Goal: Task Accomplishment & Management: Manage account settings

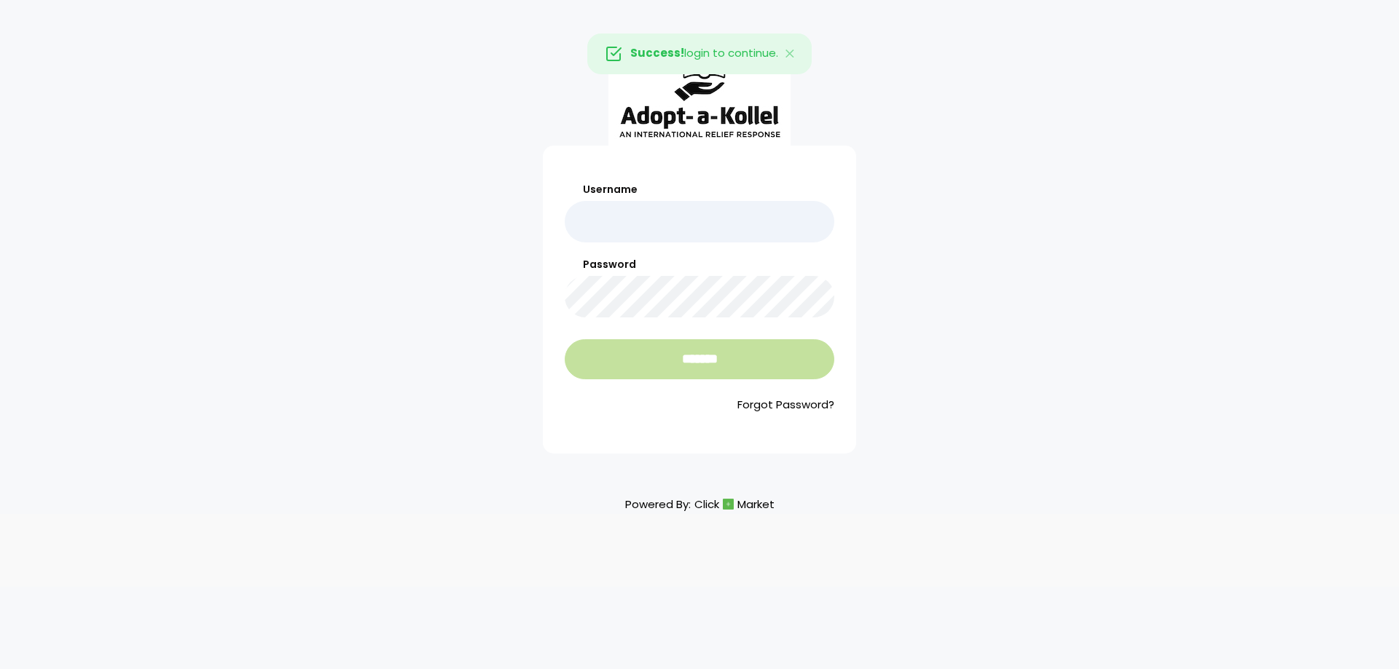
type input "*********"
click at [727, 365] on input "*******" at bounding box center [700, 359] width 270 height 40
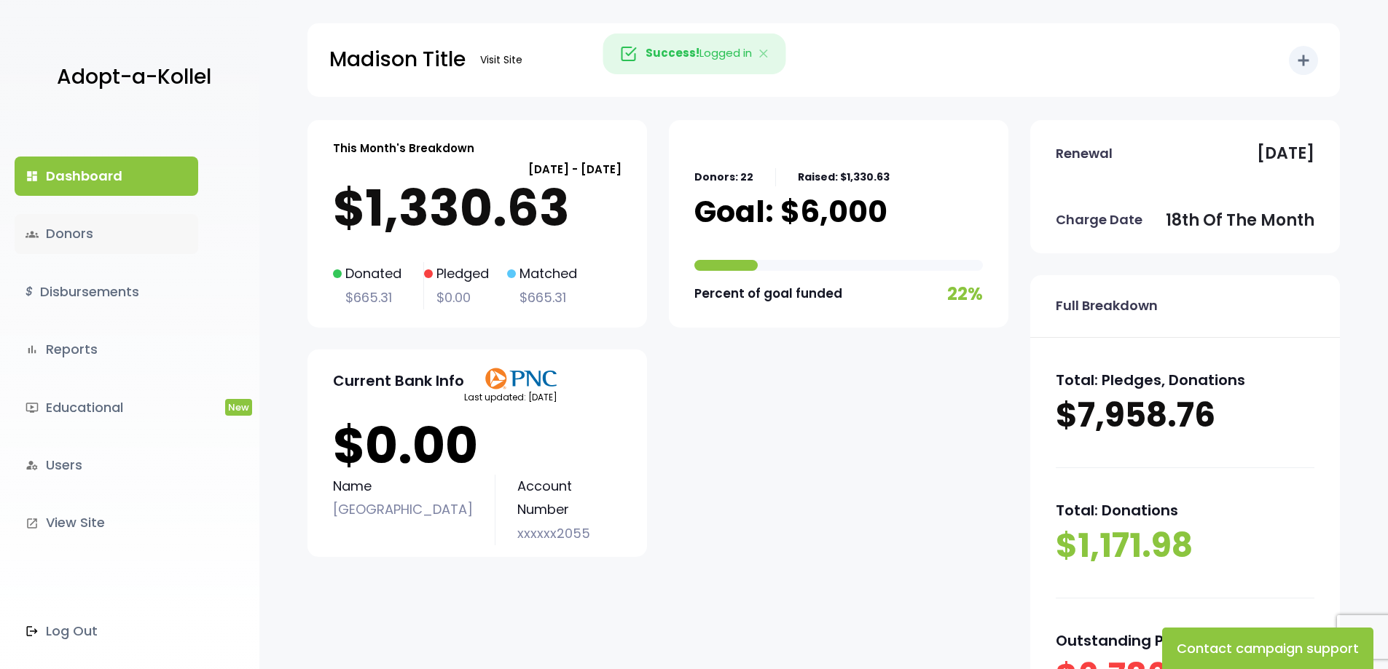
click at [85, 233] on link "groups Donors" at bounding box center [107, 233] width 184 height 39
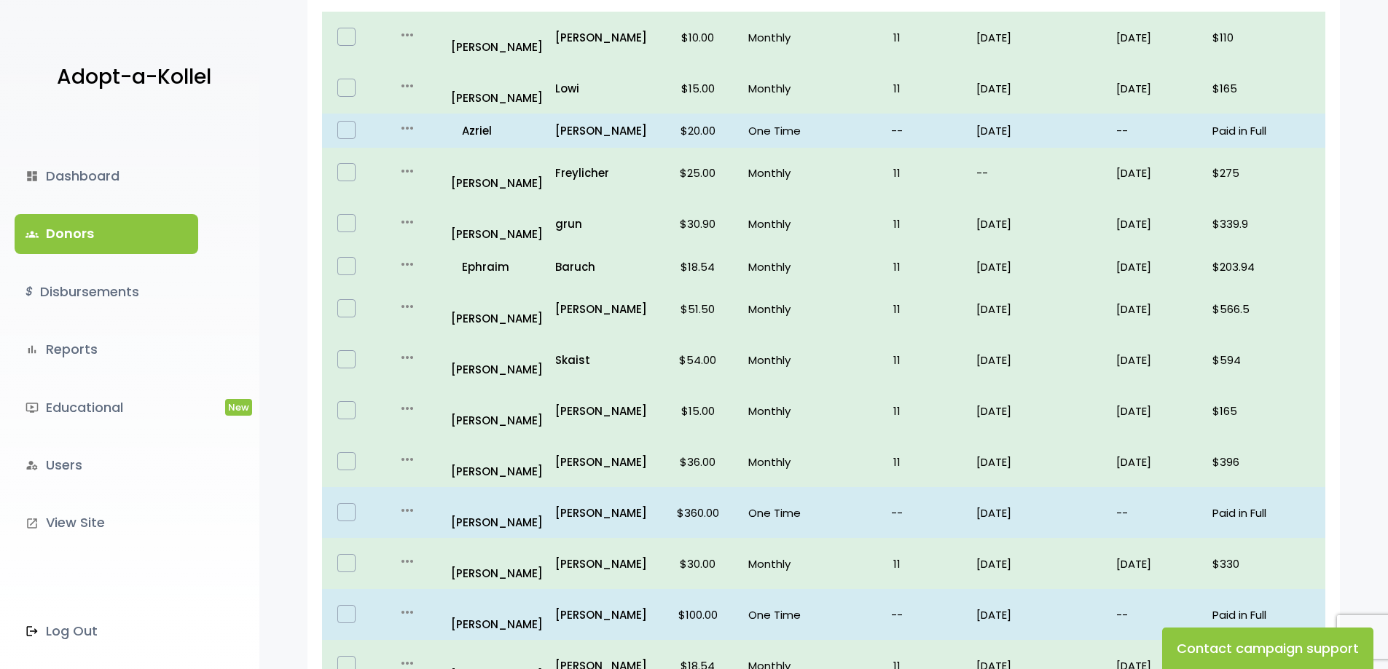
scroll to position [291, 0]
